Goal: Navigation & Orientation: Find specific page/section

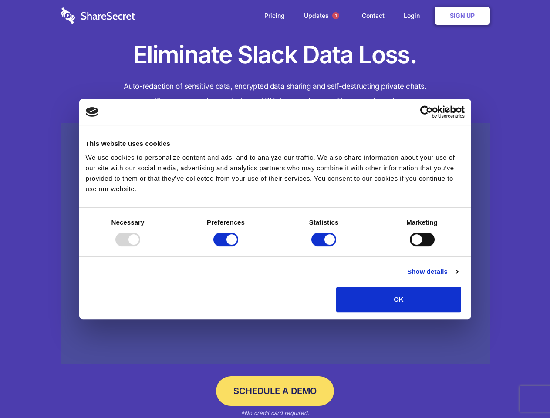
click at [140, 247] on div at bounding box center [127, 240] width 25 height 14
click at [238, 247] on input "Preferences" at bounding box center [225, 240] width 25 height 14
checkbox input "false"
click at [325, 247] on input "Statistics" at bounding box center [323, 240] width 25 height 14
checkbox input "false"
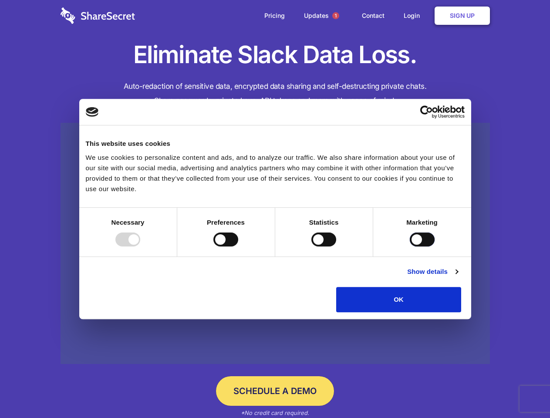
click at [410, 247] on input "Marketing" at bounding box center [422, 240] width 25 height 14
checkbox input "true"
click at [458, 277] on link "Show details" at bounding box center [432, 272] width 51 height 10
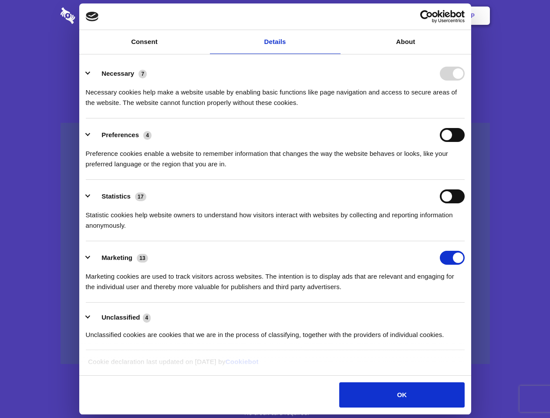
click at [465, 108] on div "Necessary 7 Necessary cookies help make a website usable by enabling basic func…" at bounding box center [275, 87] width 379 height 41
click at [335, 16] on span "1" at bounding box center [335, 15] width 7 height 7
